Goal: Task Accomplishment & Management: Manage account settings

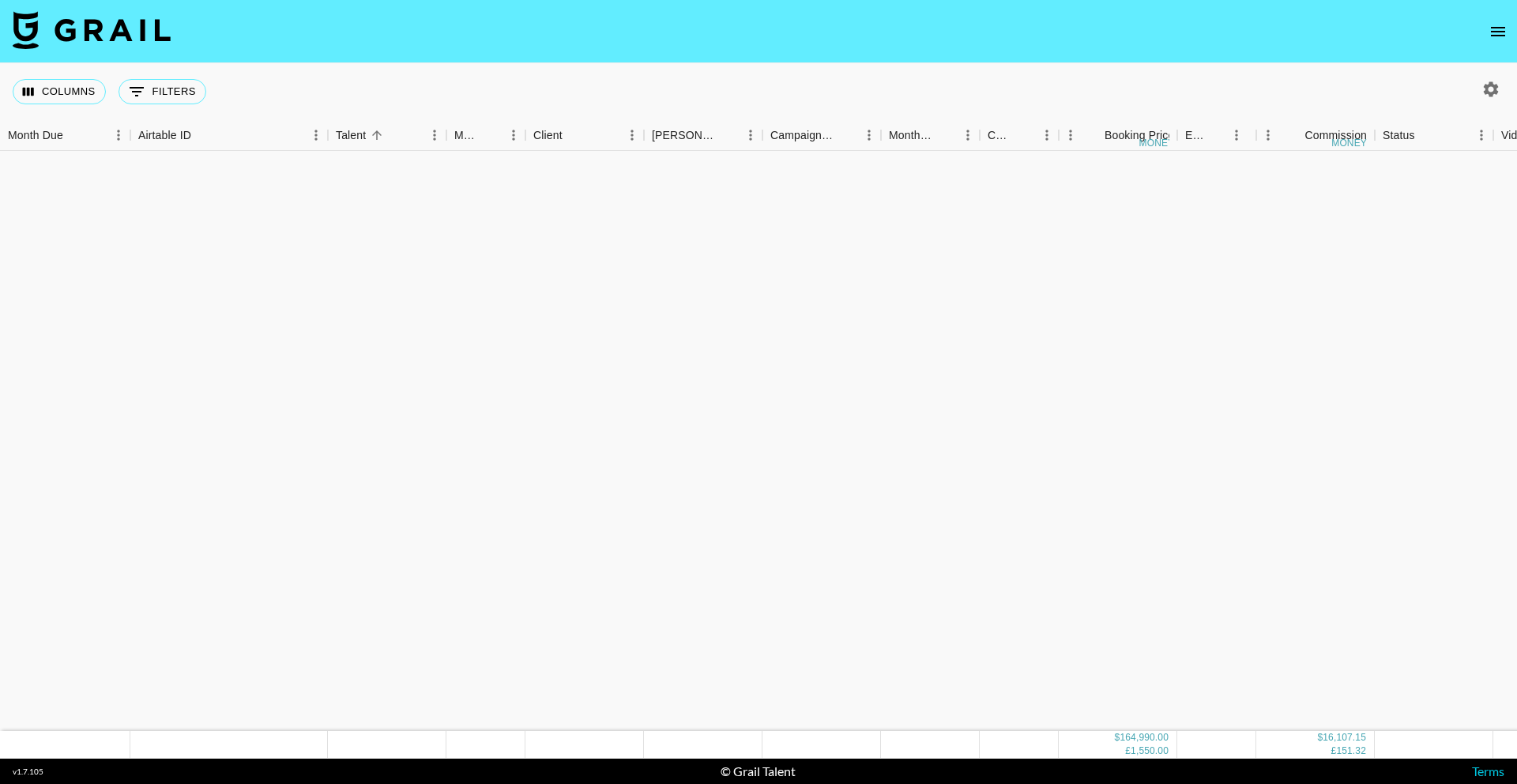
scroll to position [1569, 0]
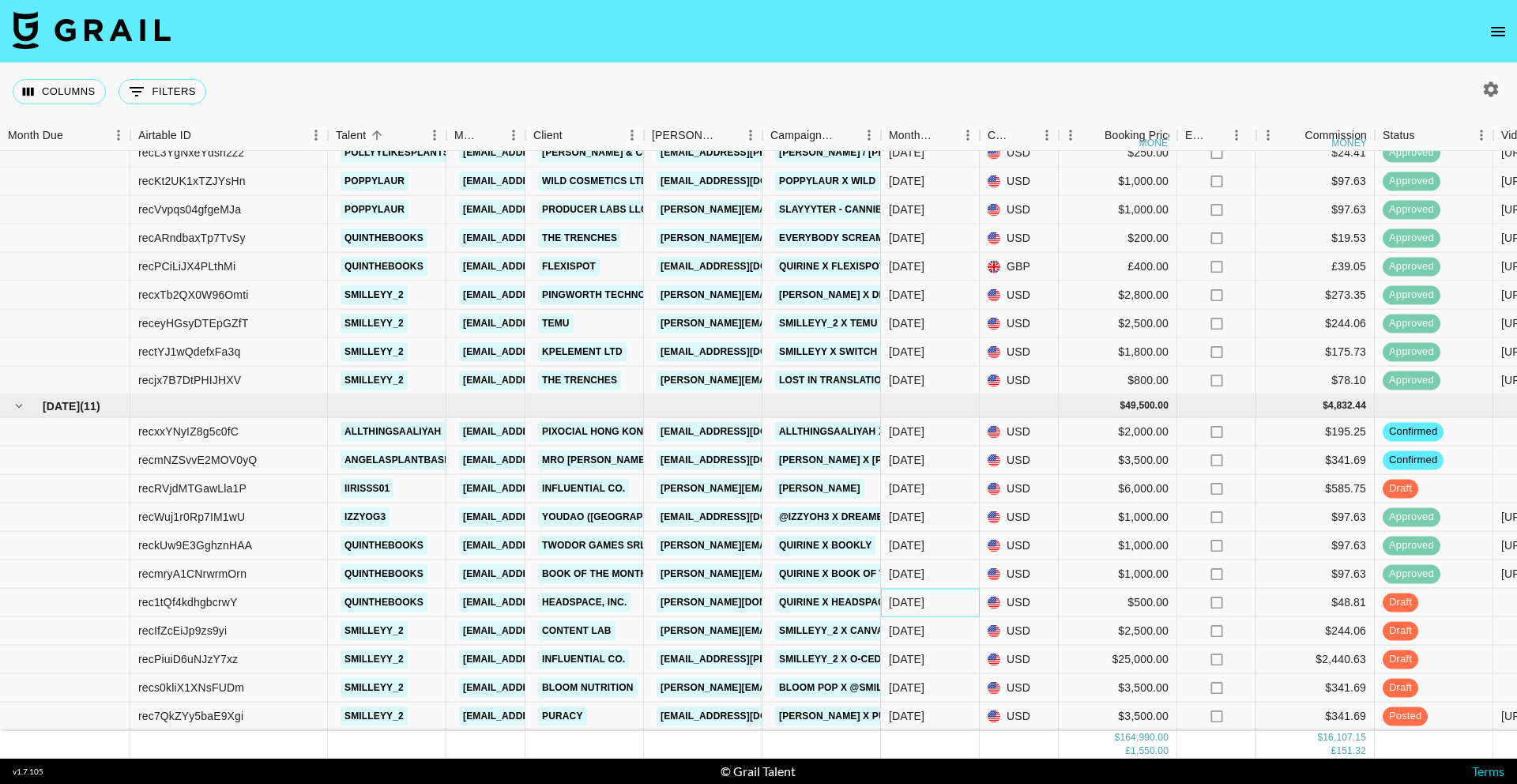
click at [928, 596] on div "Oct '25" at bounding box center [930, 603] width 99 height 29
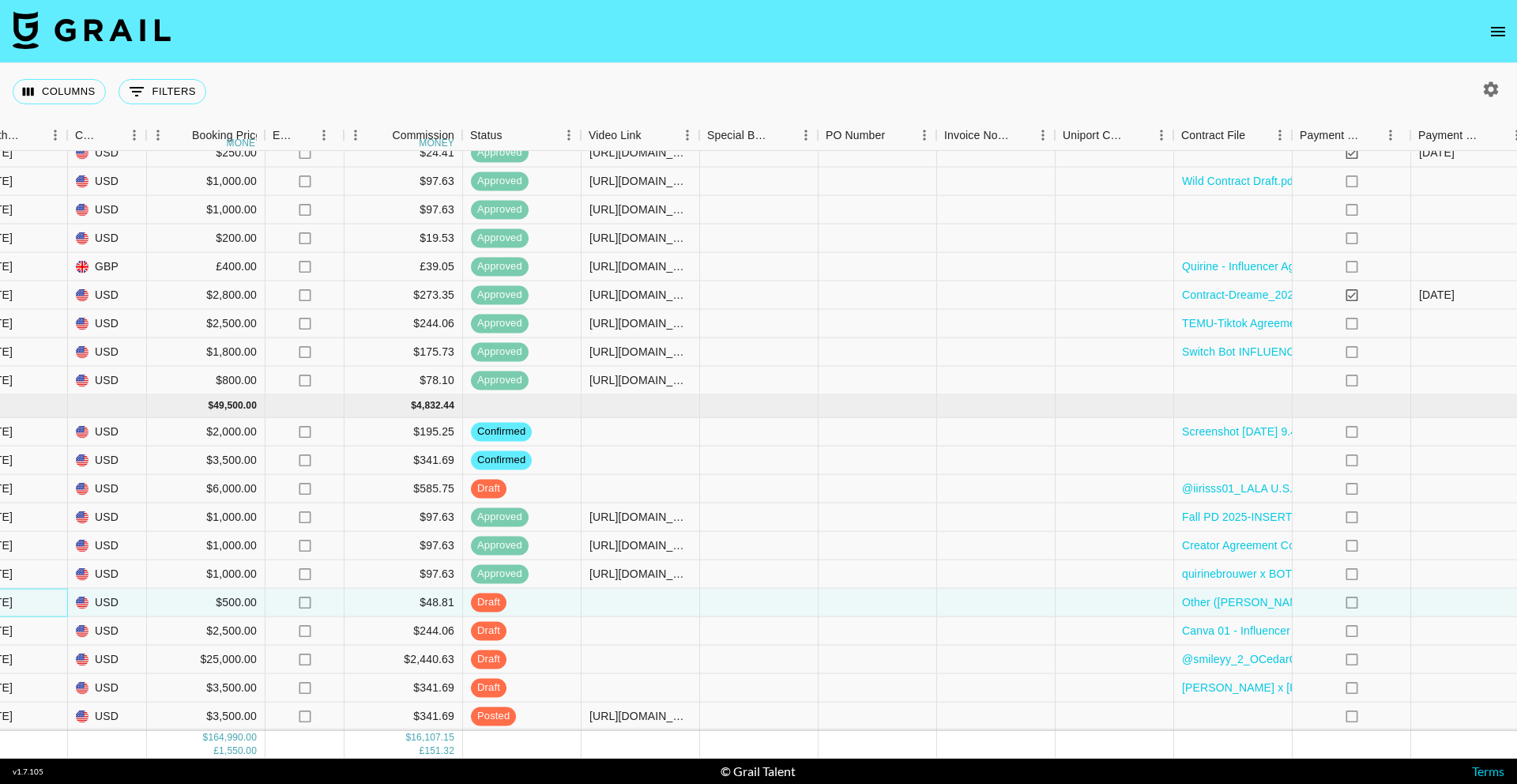
scroll to position [1569, 913]
click at [643, 594] on div at bounding box center [639, 603] width 118 height 29
click at [735, 593] on div at bounding box center [758, 603] width 118 height 29
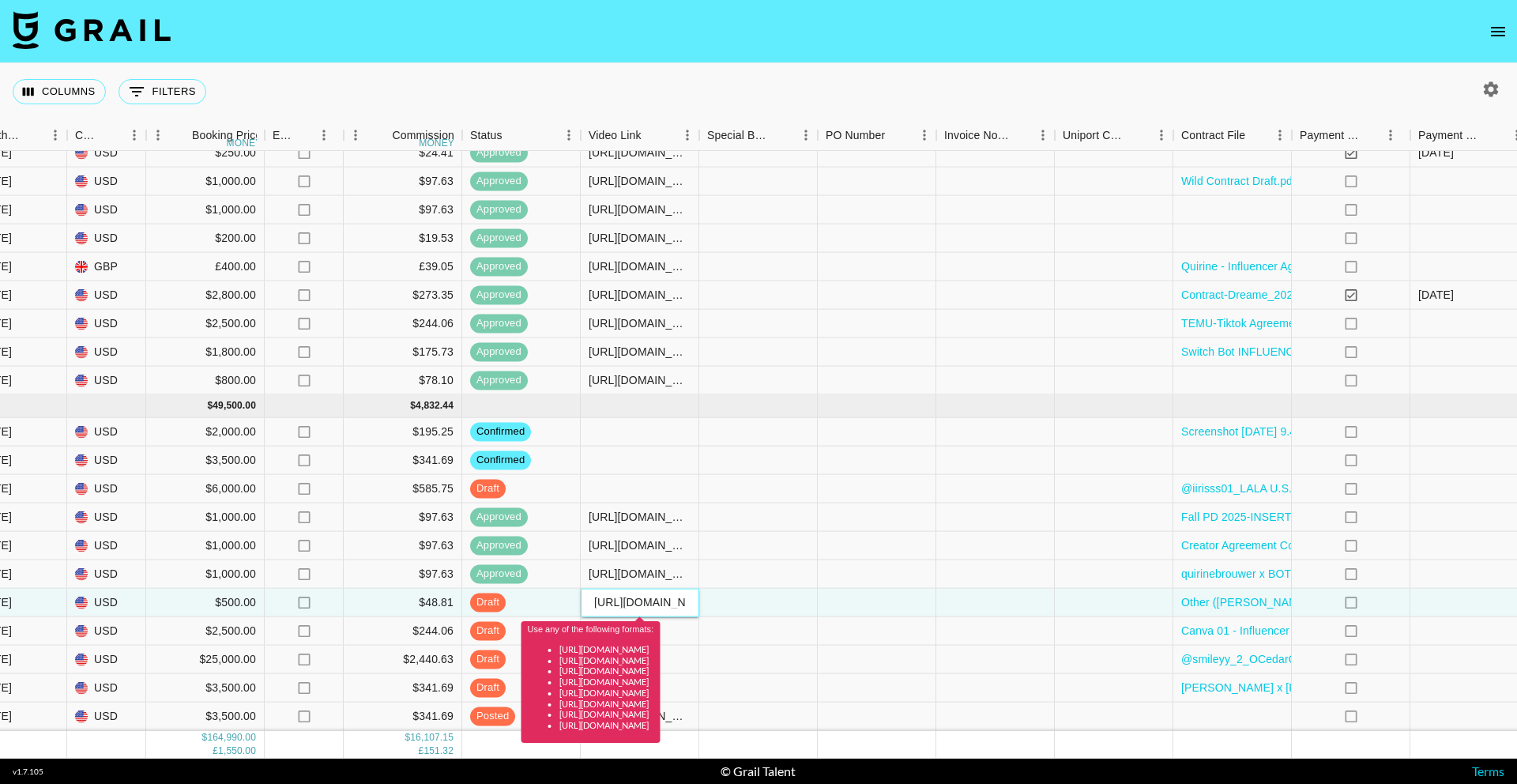
click at [660, 612] on div "Use any of the following formats: https://www.tiktok.com/@user/video/1234567 ht…" at bounding box center [591, 675] width 139 height 132
click at [562, 607] on div "draft" at bounding box center [521, 603] width 118 height 29
click at [617, 602] on input "https://youtube.com/shorts/DKhrGxFyXCc?si=BwKyeZmbo04Py3FO" at bounding box center [639, 601] width 116 height 12
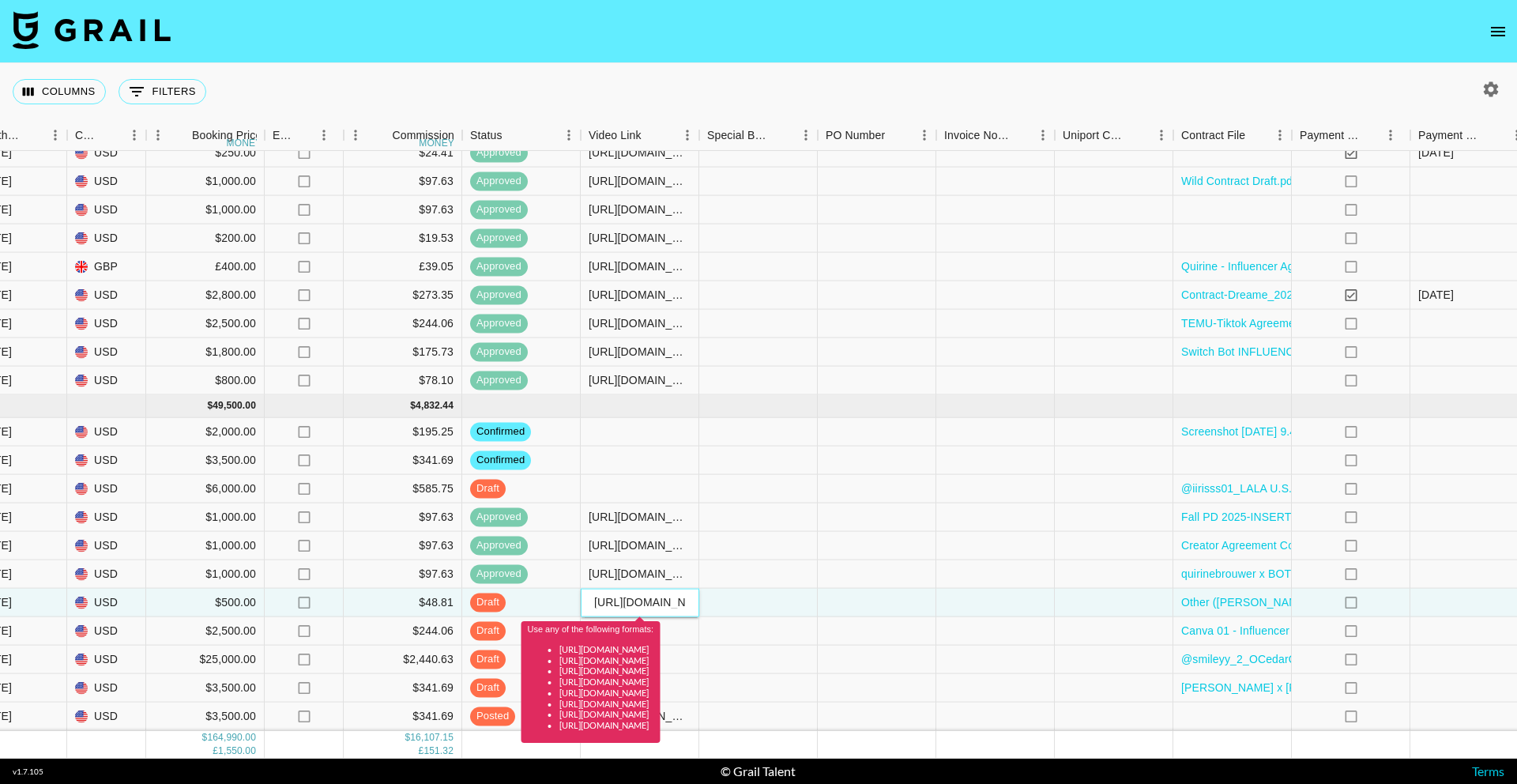
click at [617, 602] on input "https://youtube.com/shorts/DKhrGxFyXCc?si=BwKyeZmbo04Py3FO" at bounding box center [639, 601] width 116 height 12
paste input "www.youtube.com/shorts/DKhrGxFyXCc"
type input "https://www.youtube.com/shorts/DKhrGxFyXCc"
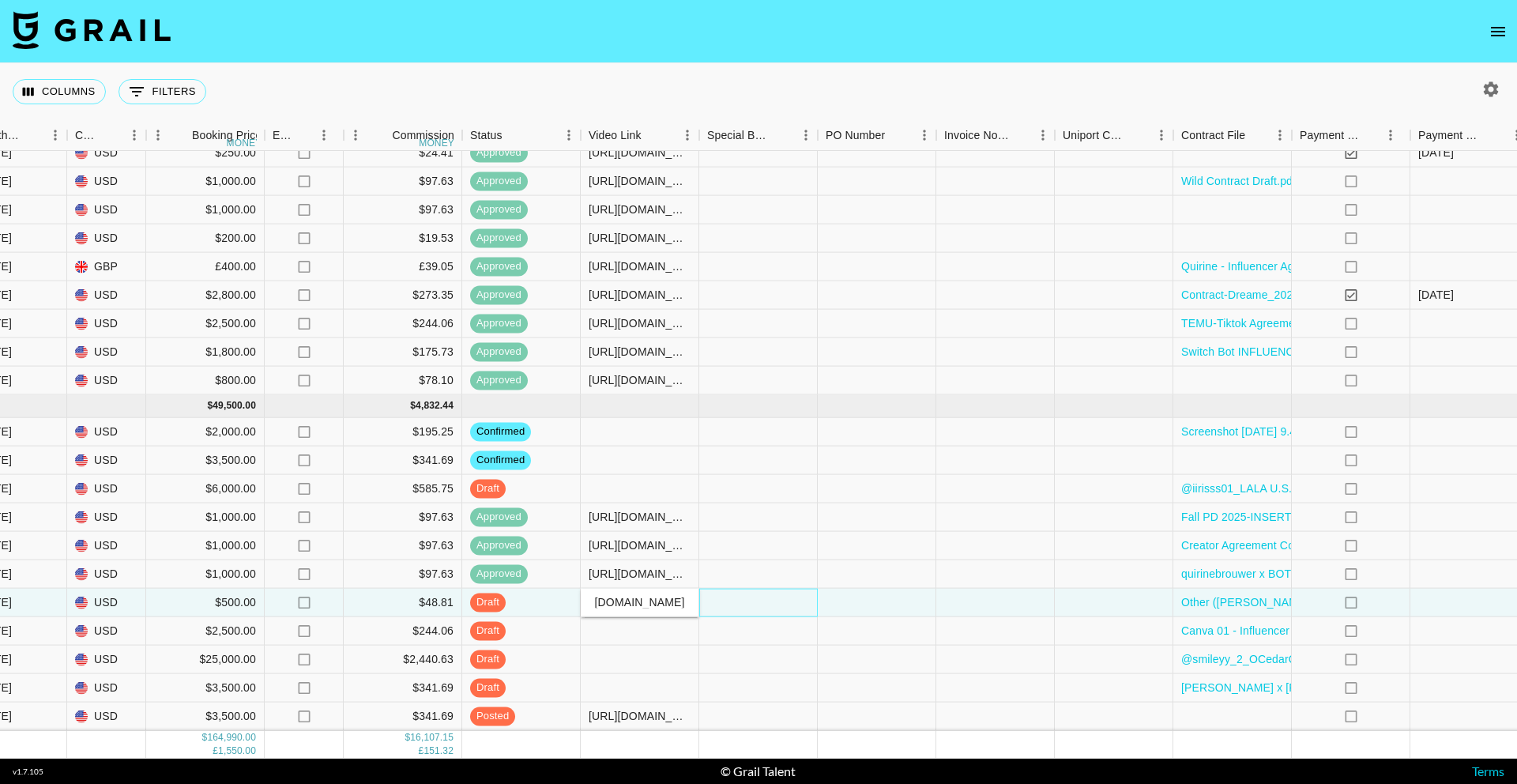
click at [718, 595] on div at bounding box center [758, 603] width 118 height 29
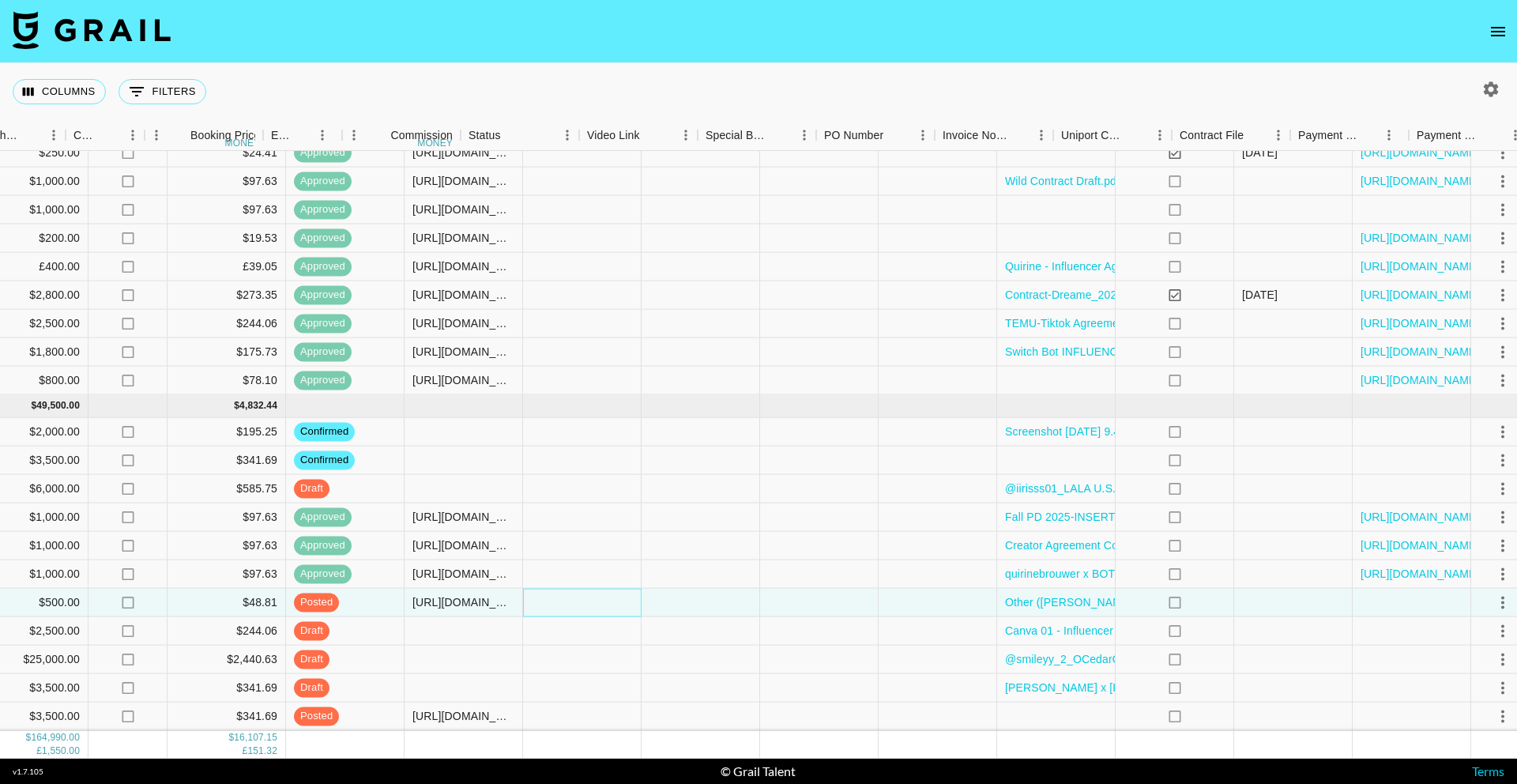
scroll to position [1569, 1106]
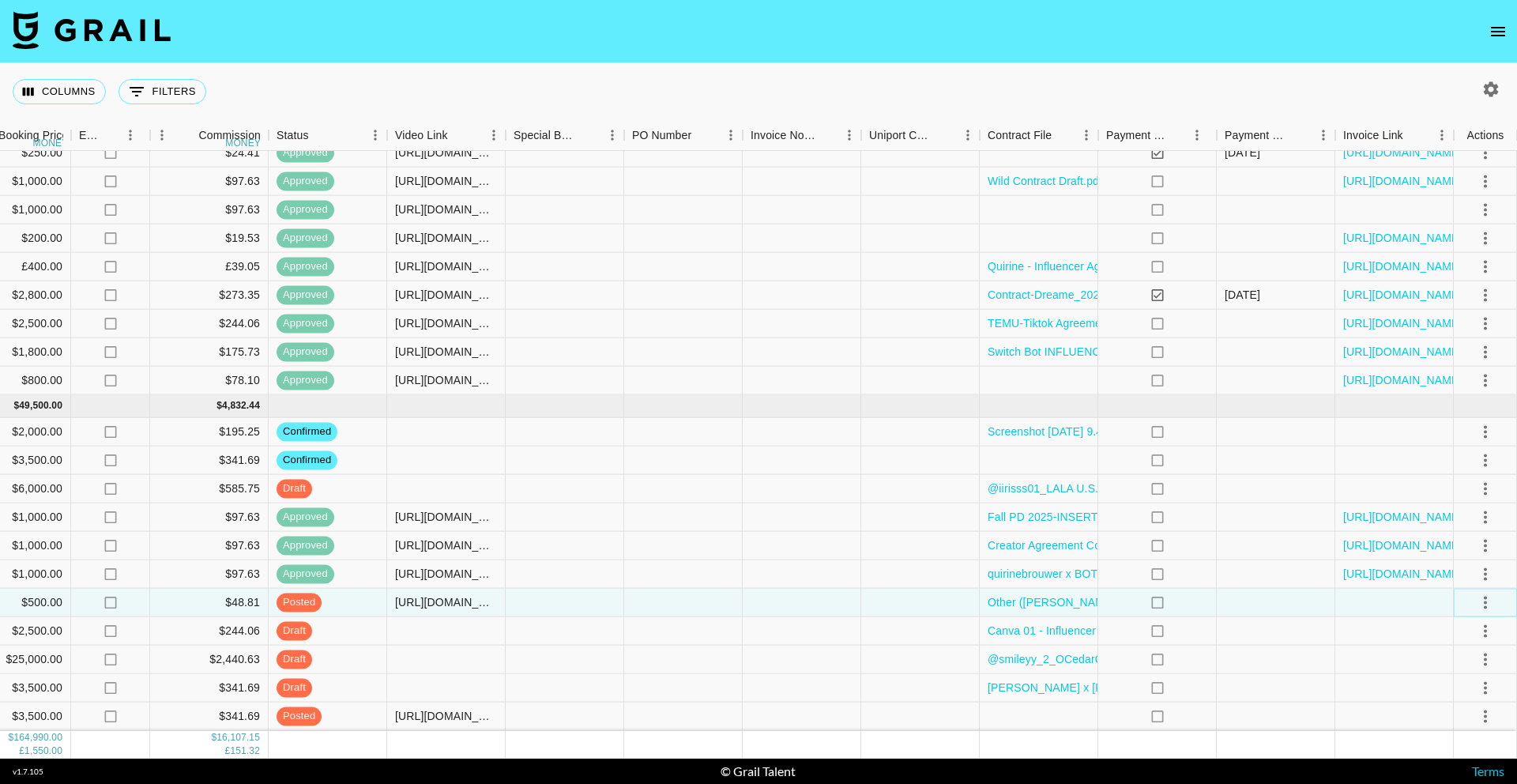
click at [1483, 605] on icon "select merge strategy" at bounding box center [1486, 602] width 19 height 19
click at [1459, 747] on div "Approve" at bounding box center [1450, 750] width 49 height 19
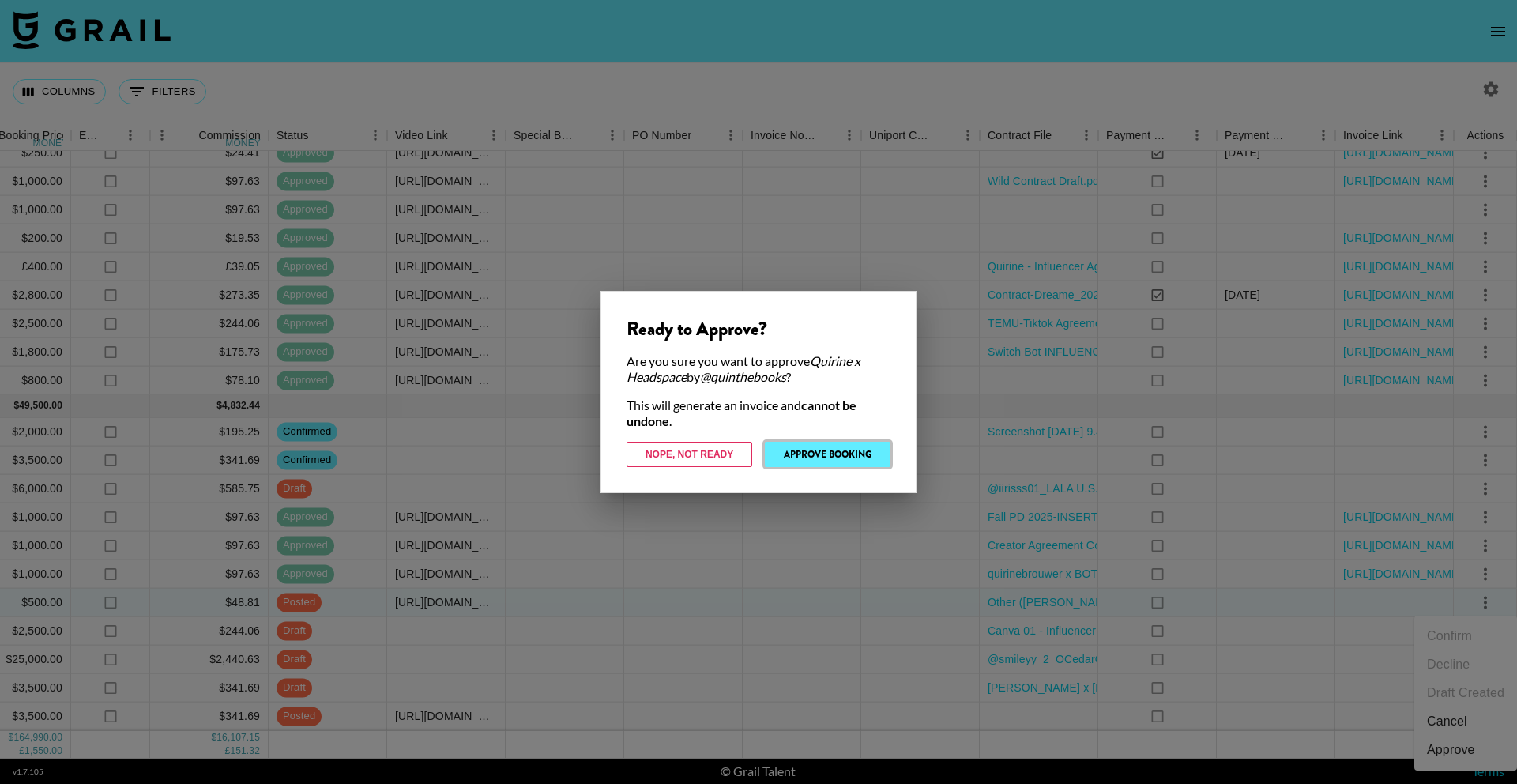
click at [859, 459] on button "Approve Booking" at bounding box center [828, 453] width 126 height 26
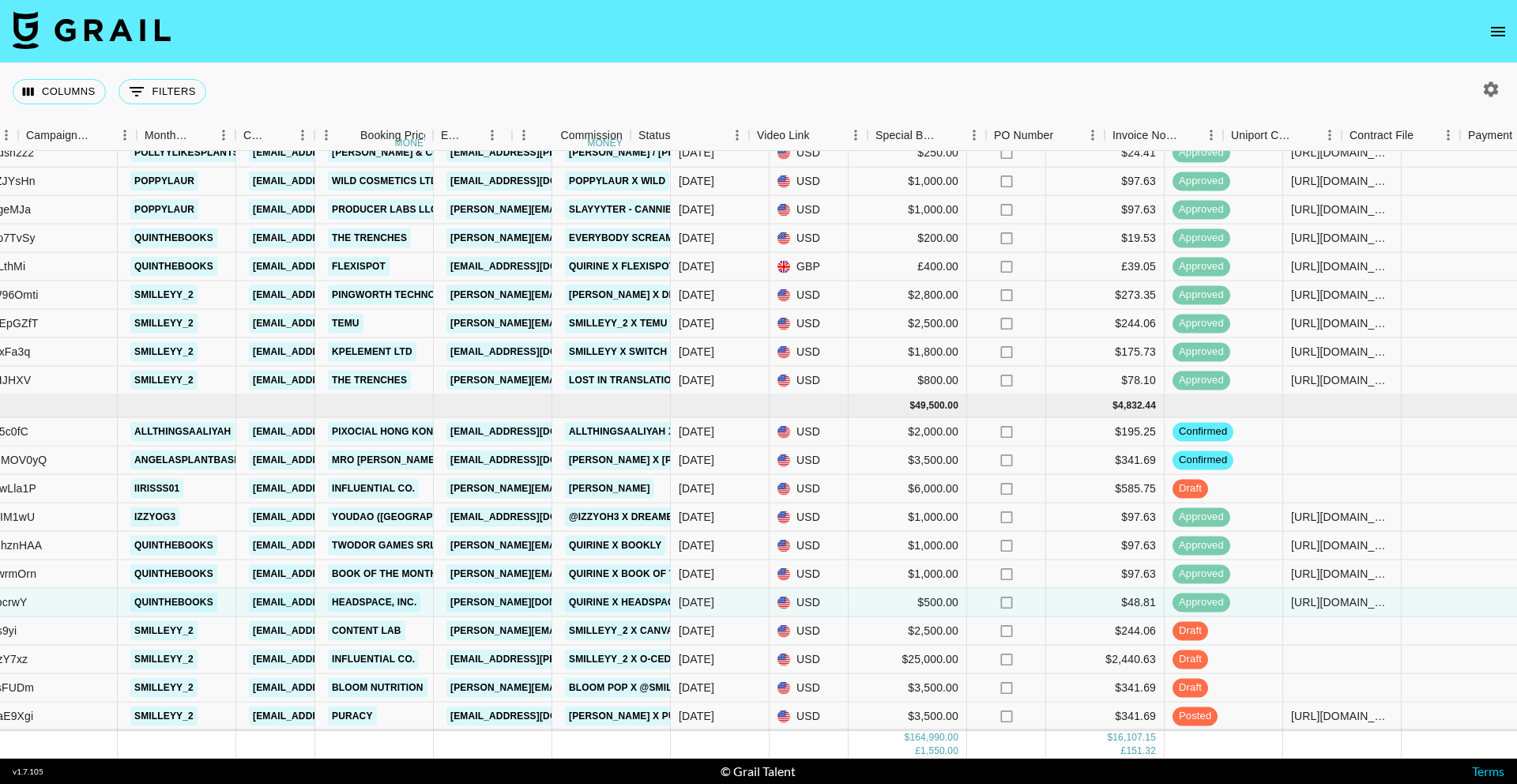
scroll to position [1569, 0]
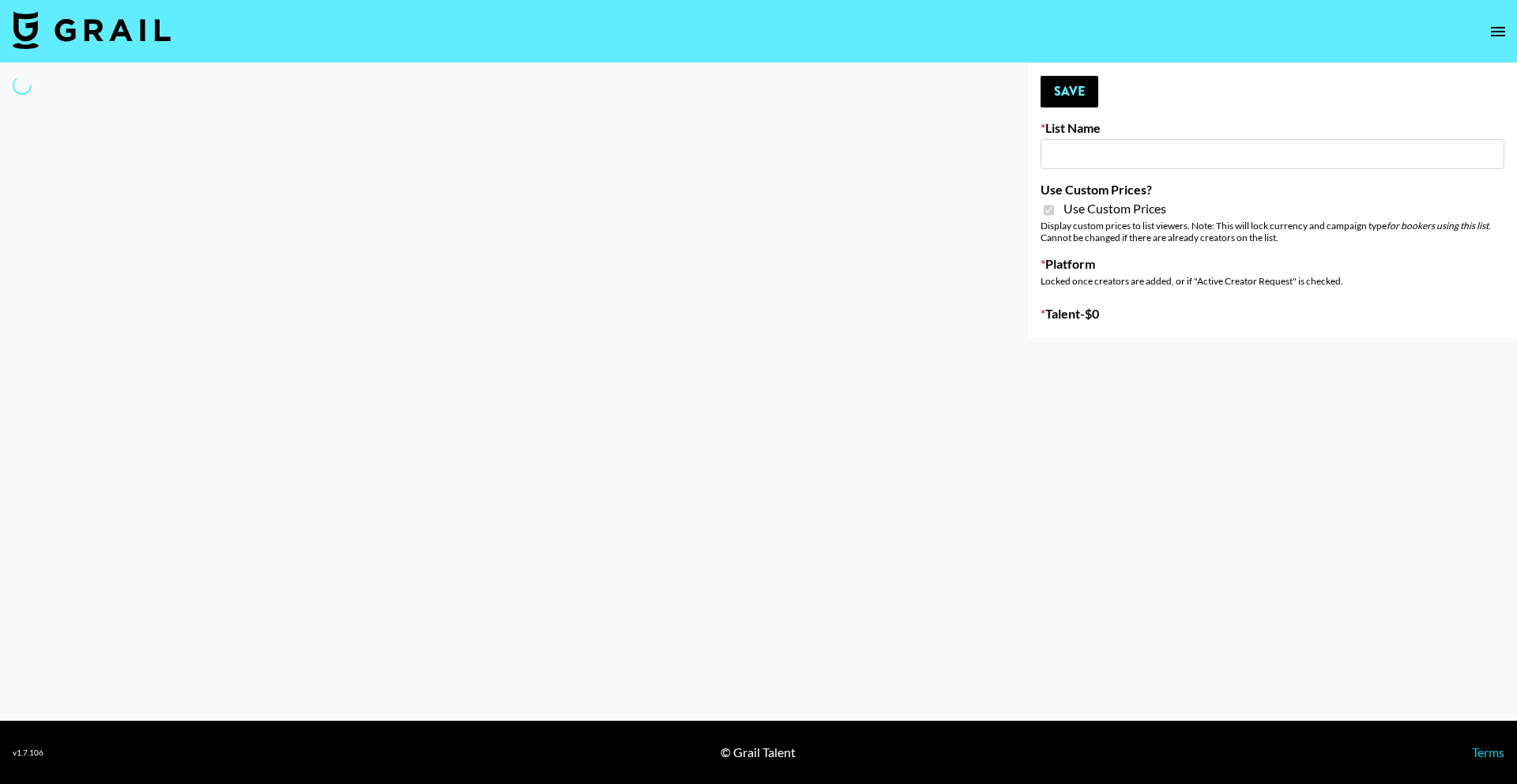
type input "Halovida ([DATE])"
checkbox input "true"
select select "Brand"
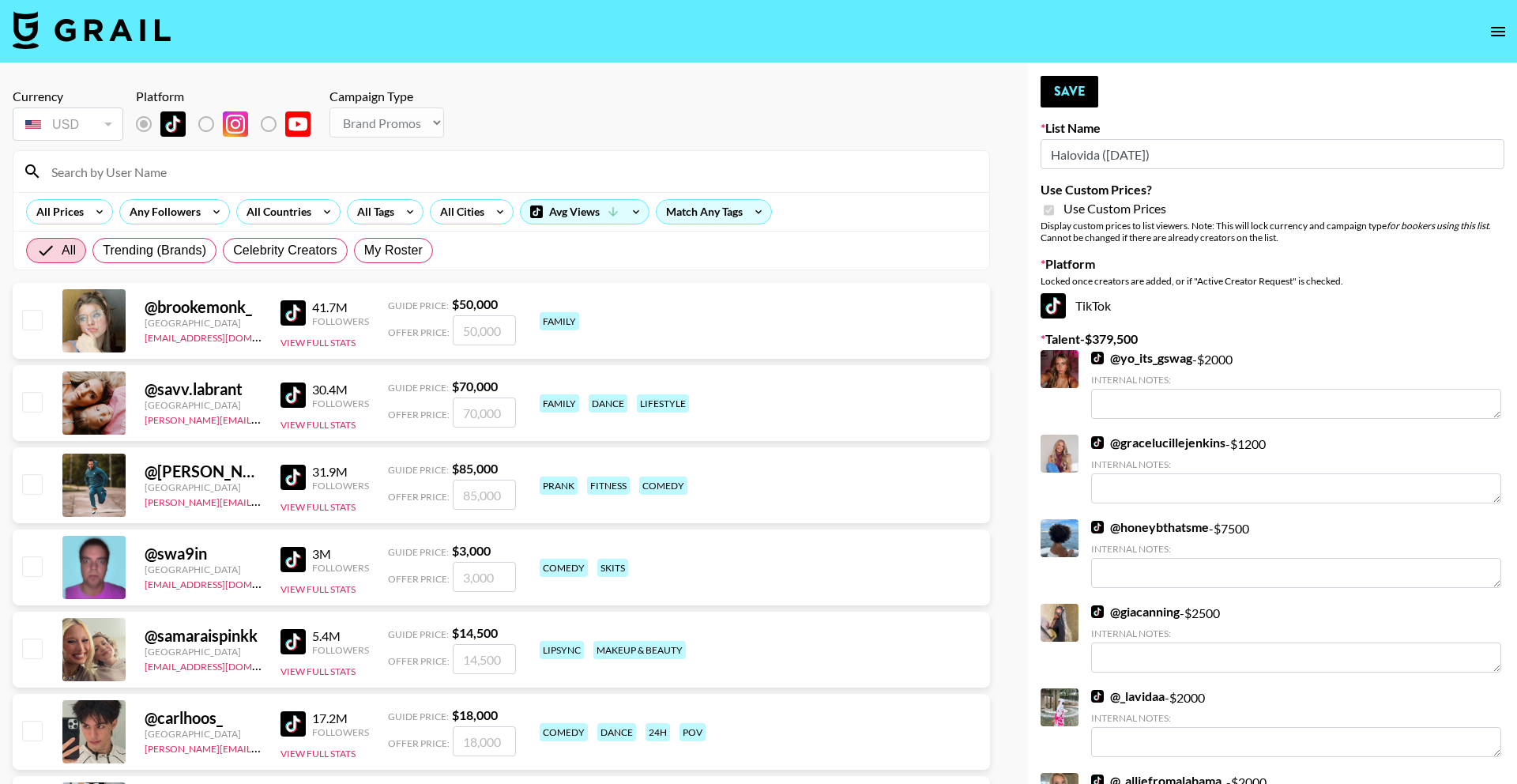
click at [363, 179] on input at bounding box center [511, 171] width 938 height 26
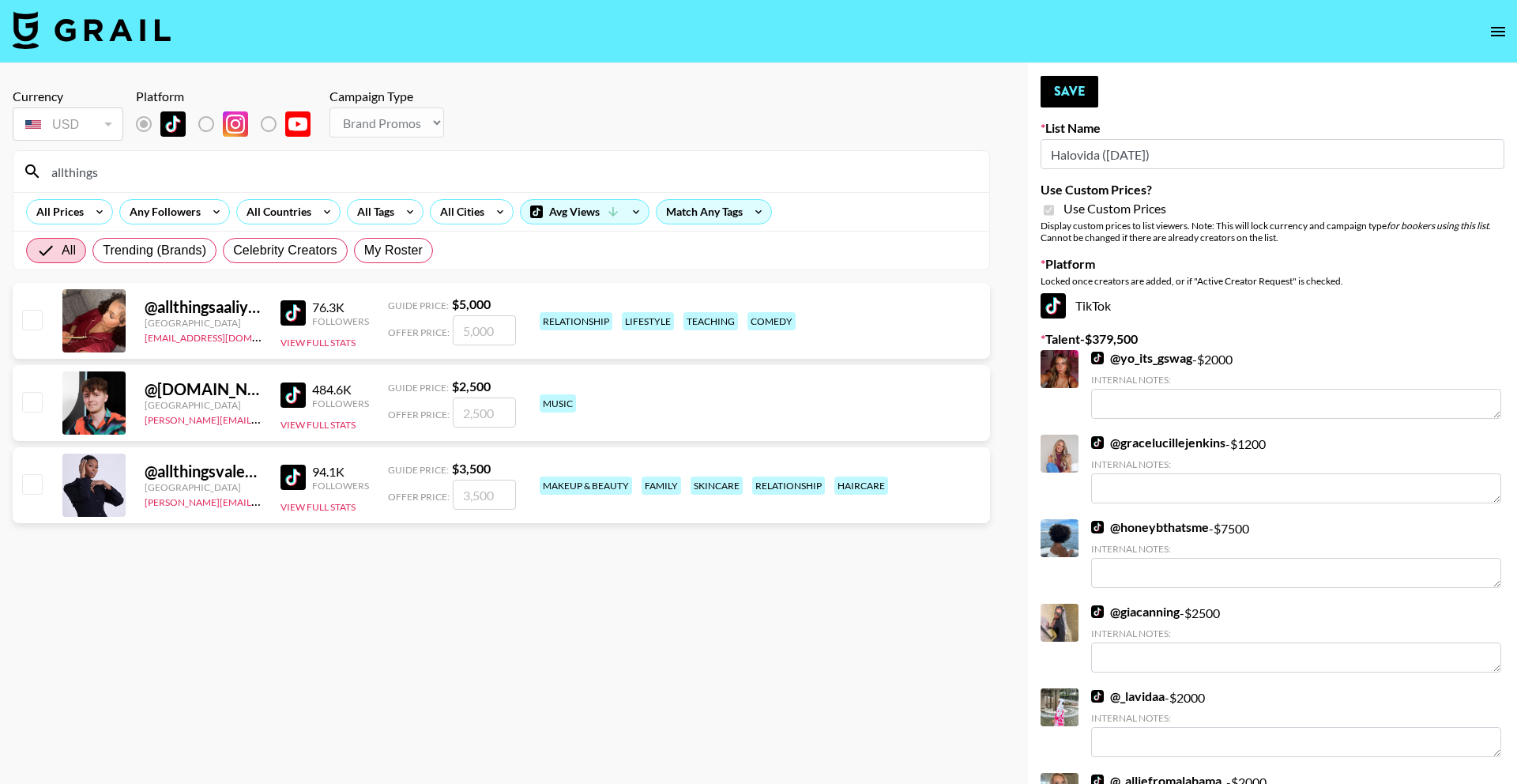
type input "allthings"
click at [487, 335] on input "number" at bounding box center [484, 331] width 63 height 30
checkbox input "true"
type input "5000"
click at [1048, 97] on button "Save" at bounding box center [1069, 91] width 58 height 31
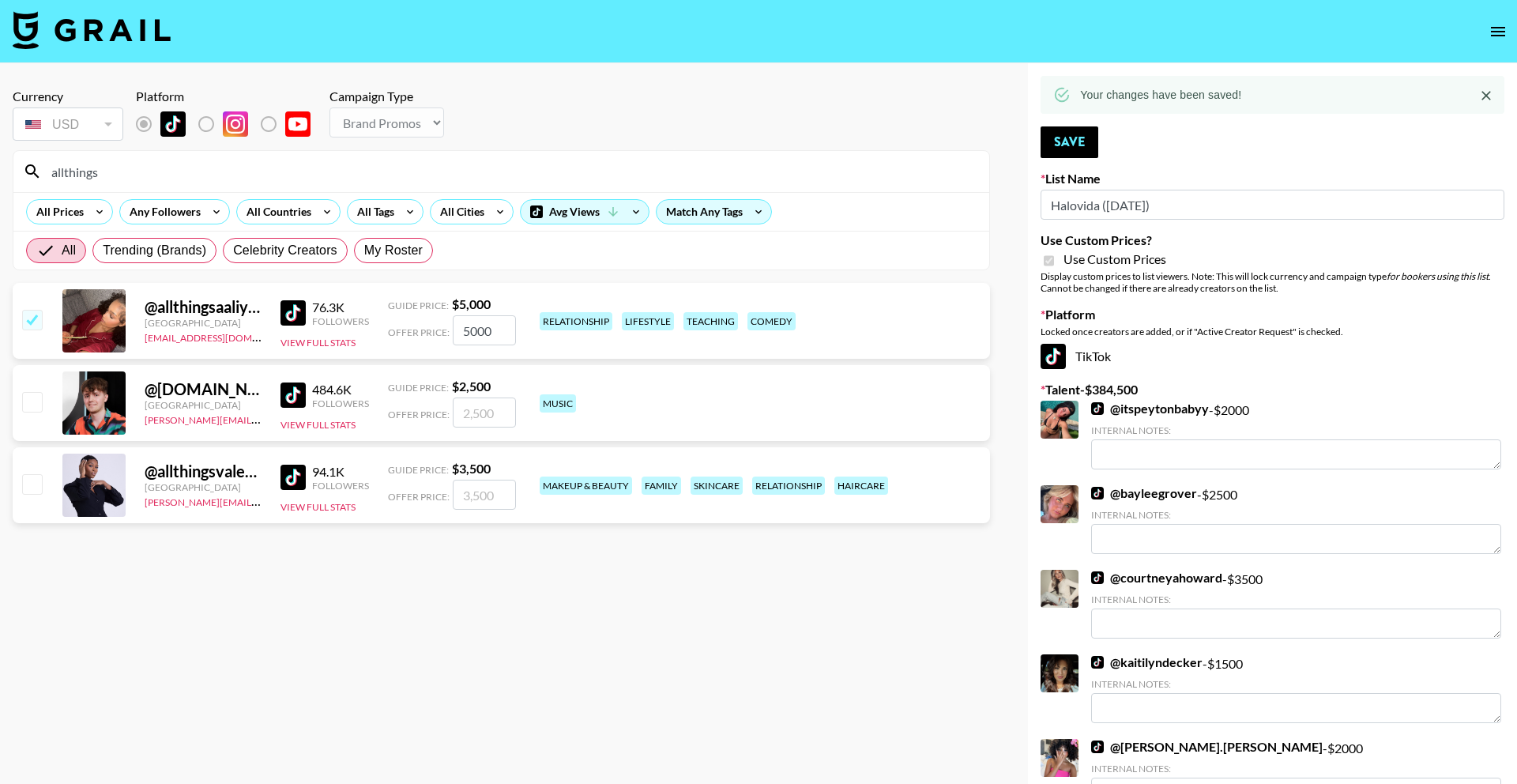
click at [565, 170] on input "allthings" at bounding box center [511, 171] width 938 height 26
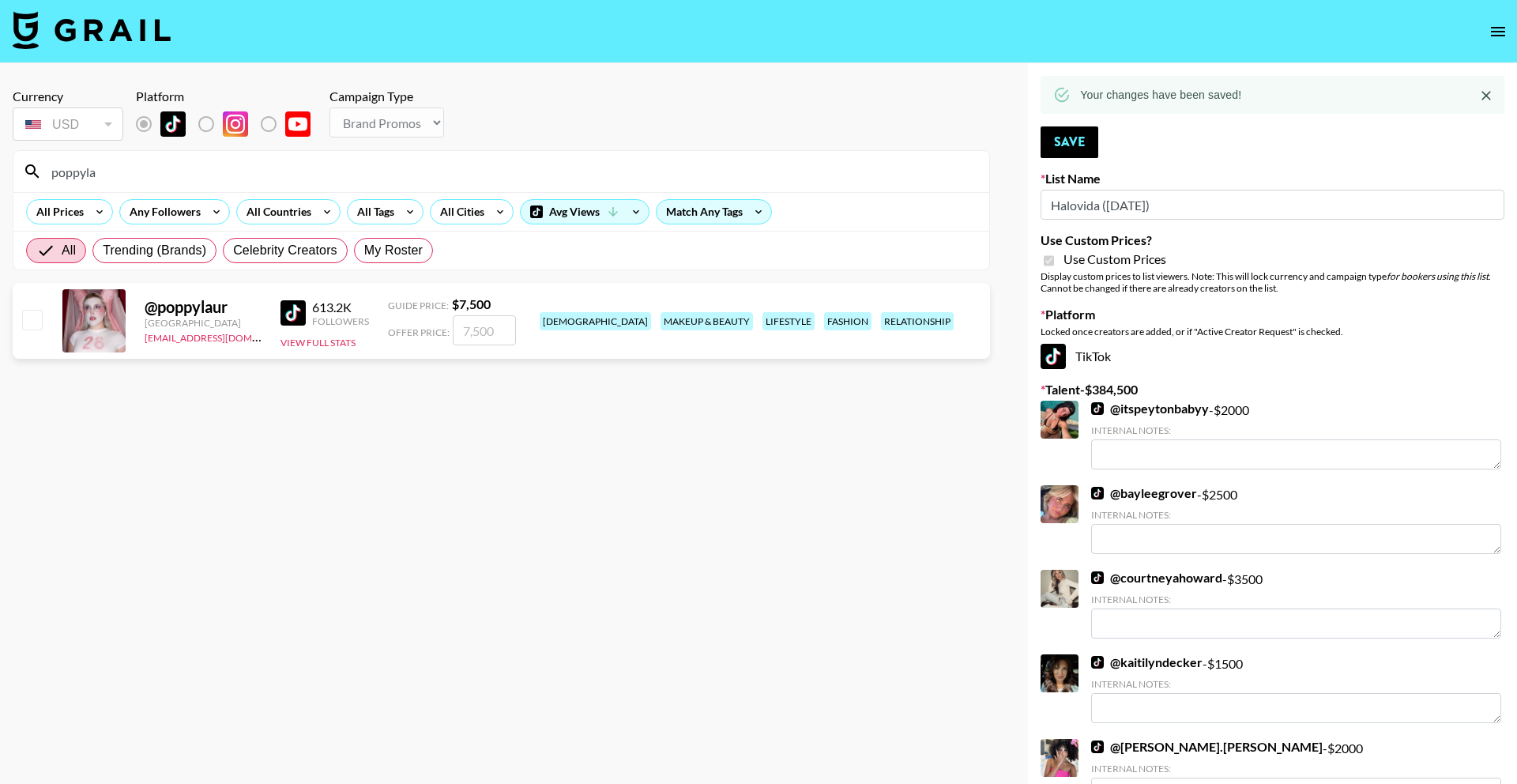
type input "poppyla"
click at [493, 327] on input "number" at bounding box center [484, 331] width 63 height 30
checkbox input "true"
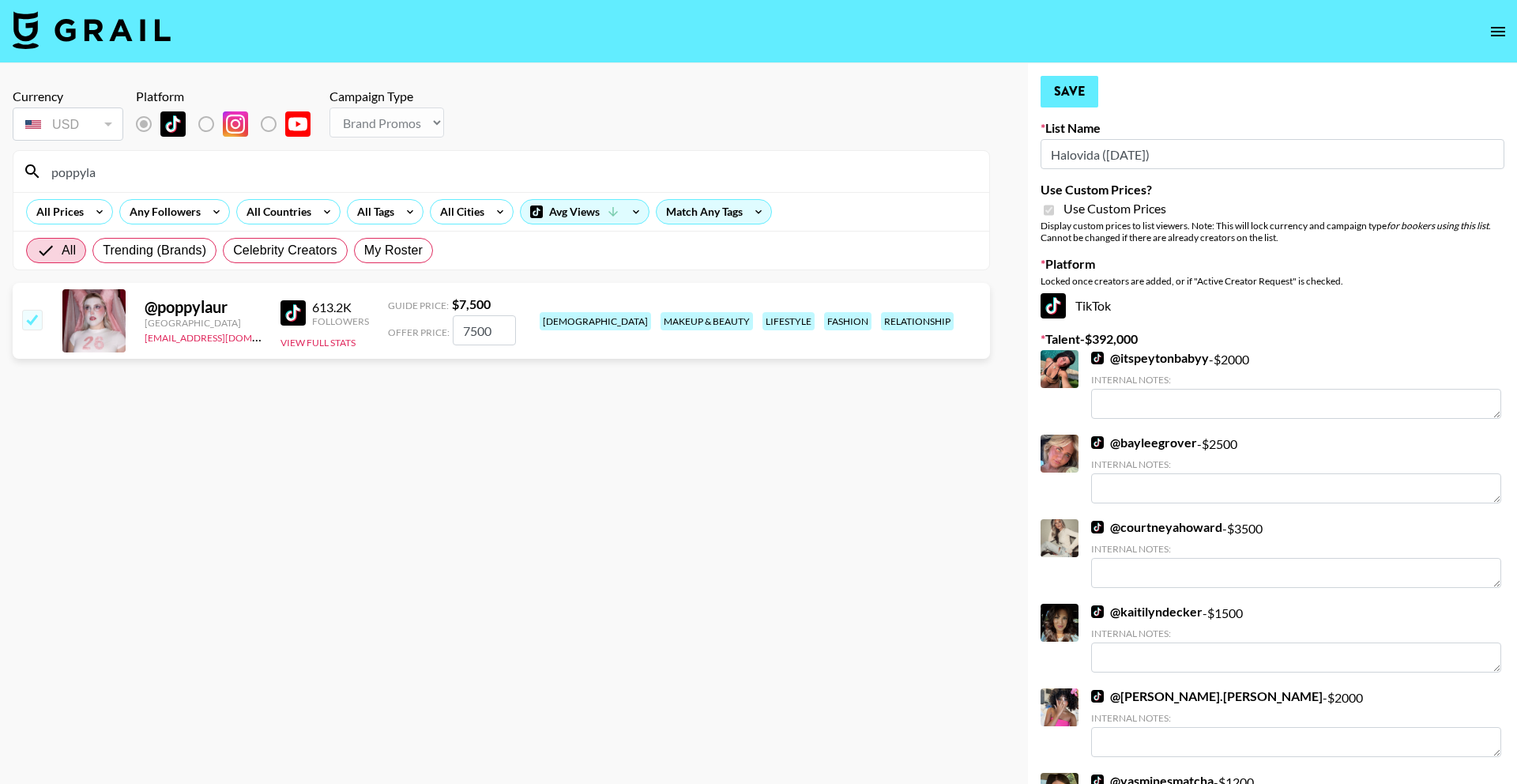
type input "7500"
click at [1063, 86] on button "Save" at bounding box center [1069, 91] width 58 height 31
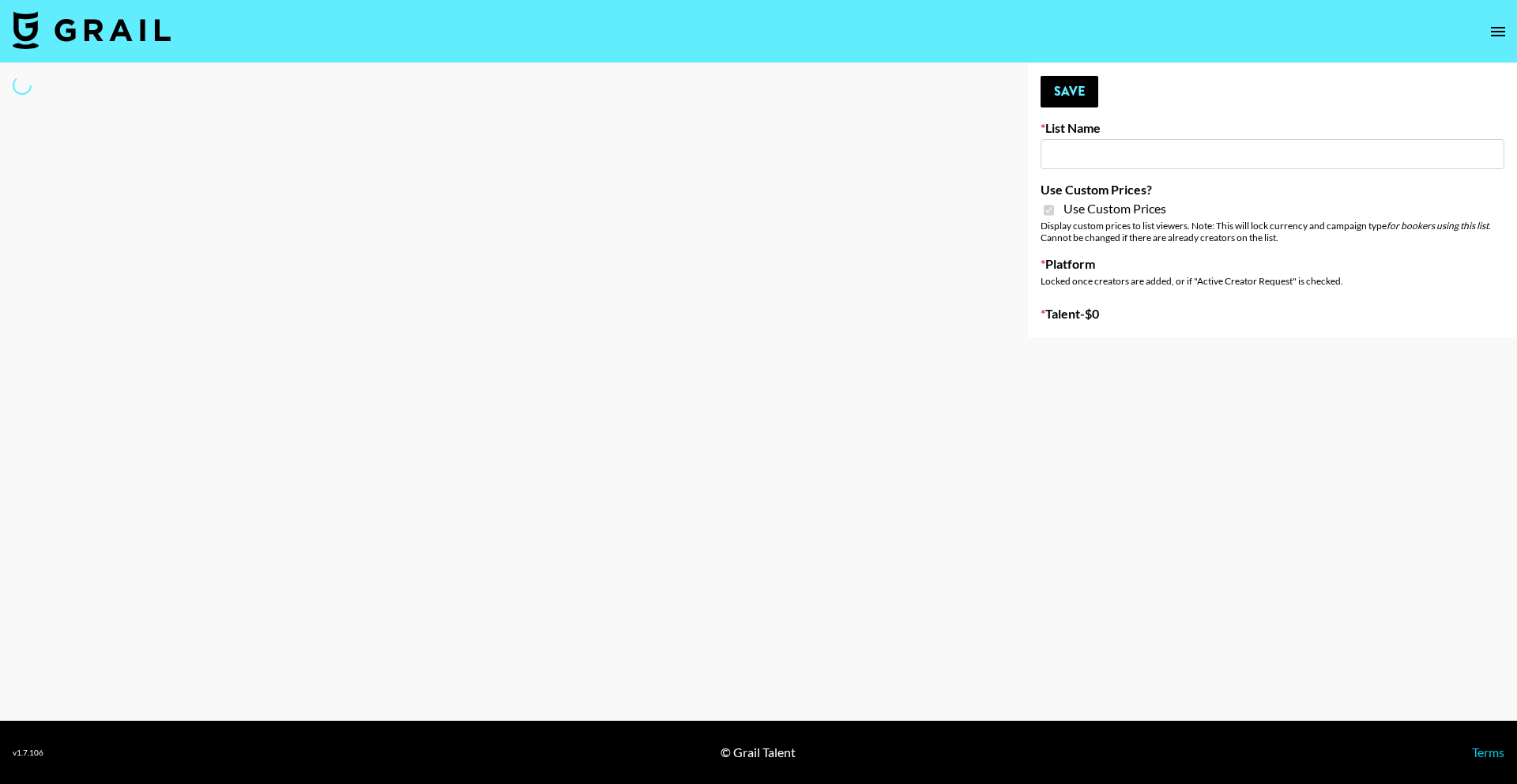
type input "Hily (10th Oct)"
checkbox input "true"
select select "Brand"
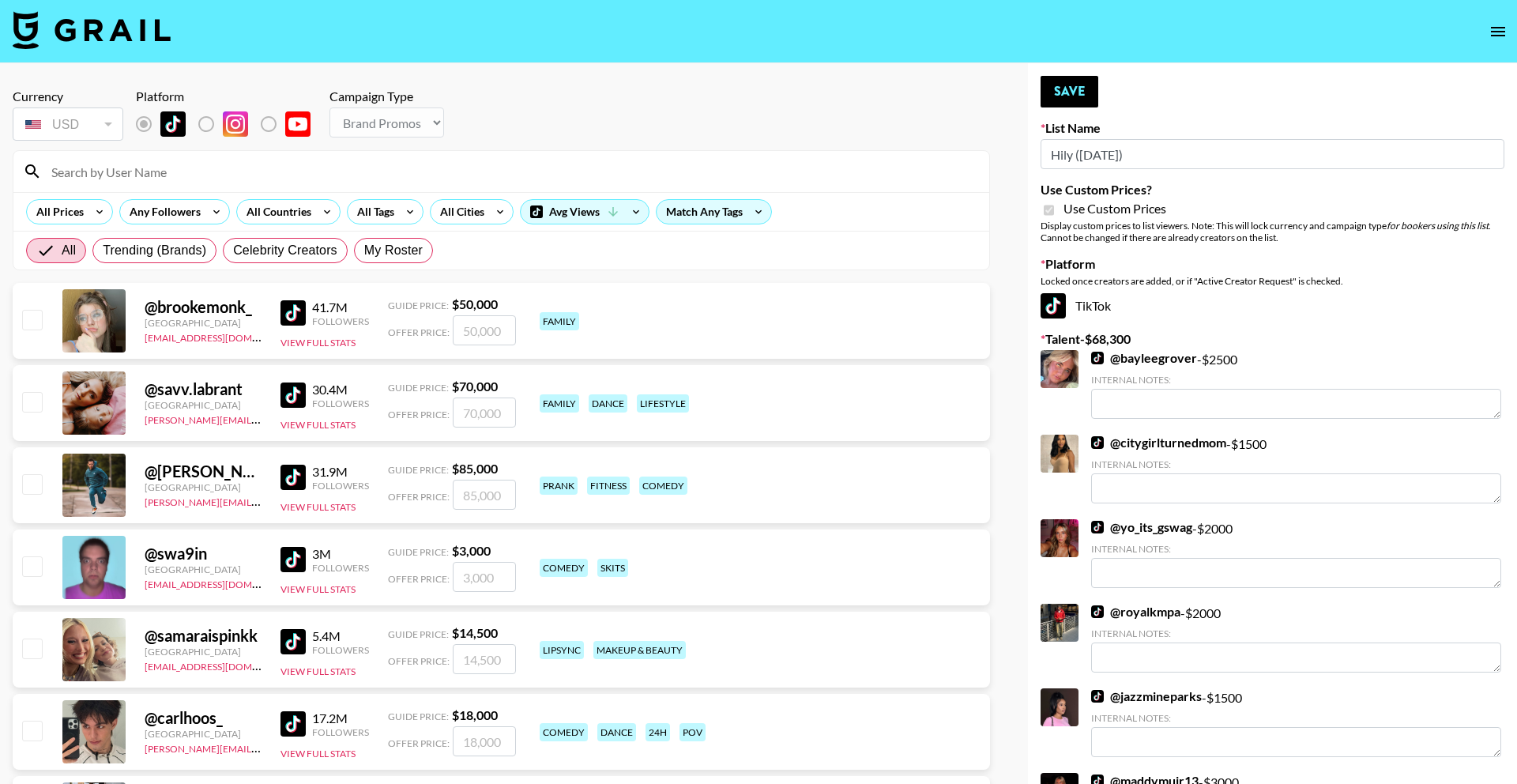
click at [470, 165] on input at bounding box center [511, 171] width 938 height 26
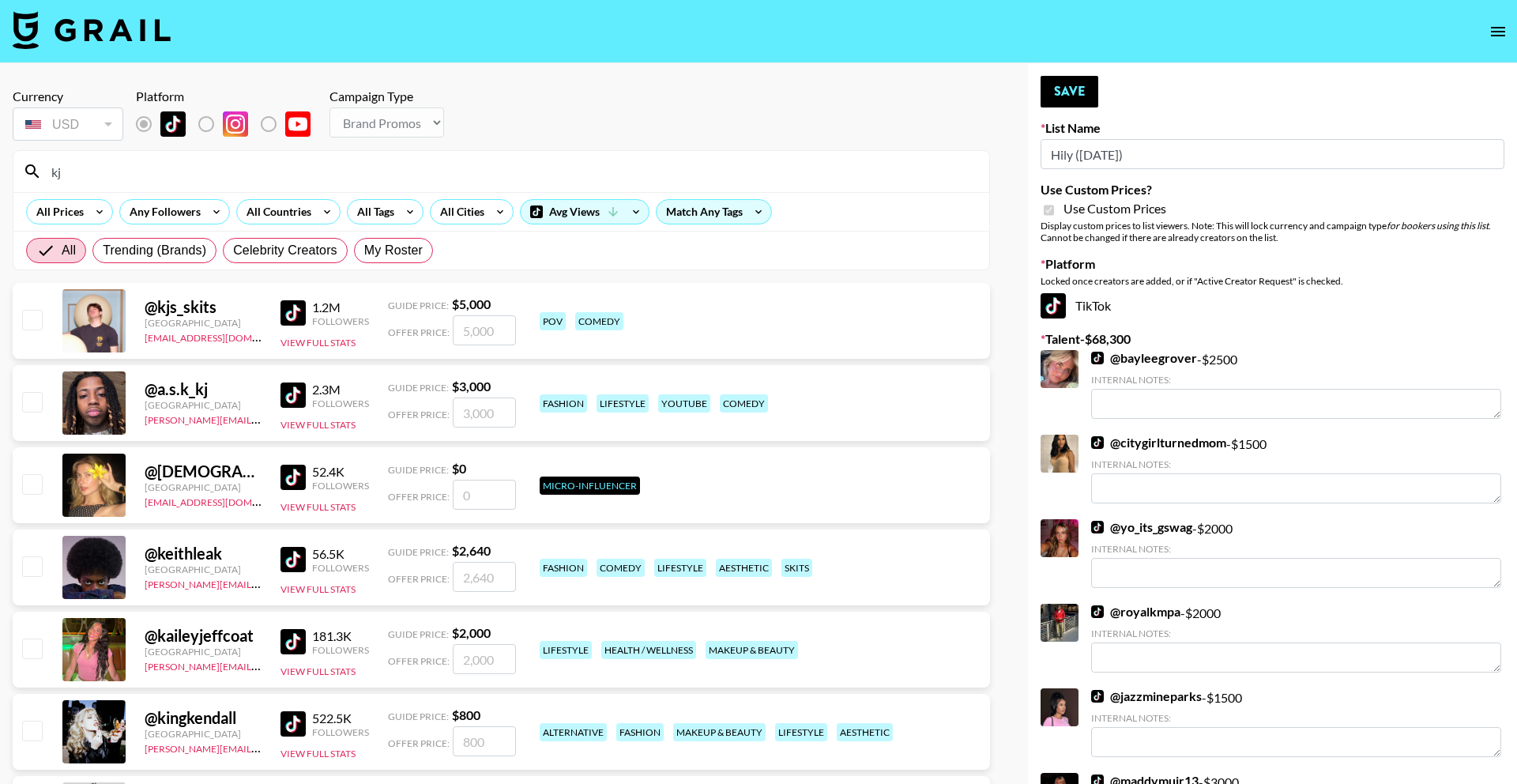
type input "kj"
click at [462, 333] on input "number" at bounding box center [484, 331] width 63 height 30
checkbox input "true"
type input "7500"
click at [1059, 94] on button "Save" at bounding box center [1069, 91] width 58 height 31
